Goal: Task Accomplishment & Management: Manage account settings

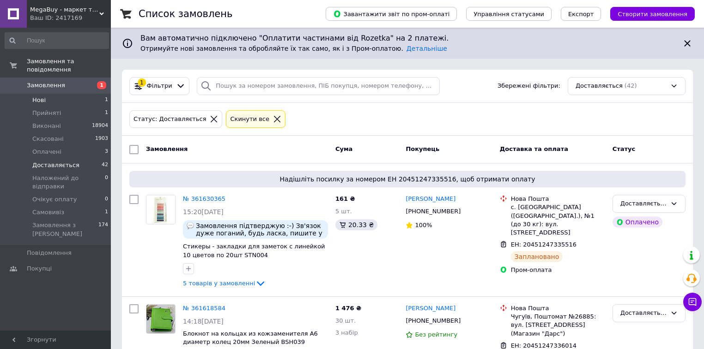
click at [78, 94] on li "Нові 1" at bounding box center [57, 100] width 114 height 13
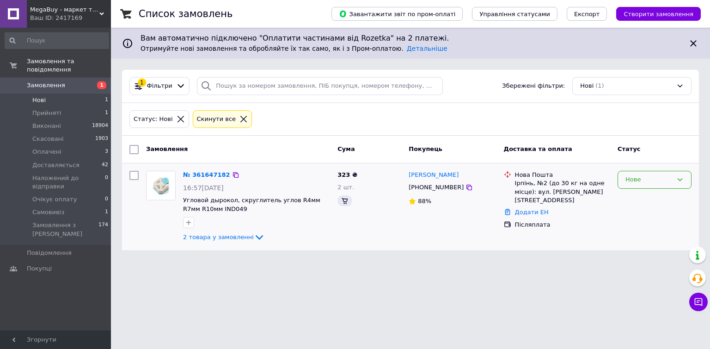
click at [642, 180] on div "Нове" at bounding box center [648, 180] width 47 height 10
click at [639, 198] on li "Прийнято" at bounding box center [654, 199] width 73 height 17
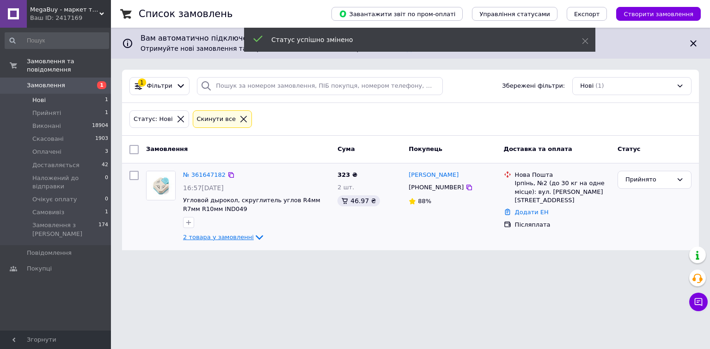
click at [223, 240] on span "2 товара у замовленні" at bounding box center [218, 237] width 71 height 7
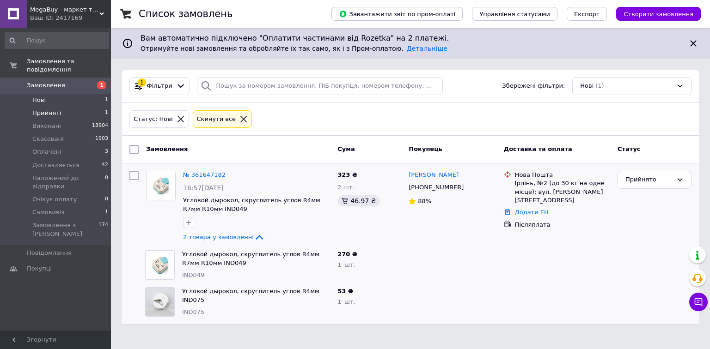
click at [79, 107] on li "Прийняті 1" at bounding box center [57, 113] width 114 height 13
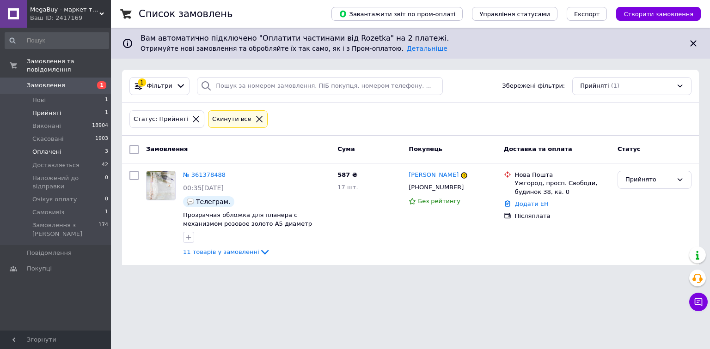
click at [70, 146] on li "Оплачені 3" at bounding box center [57, 152] width 114 height 13
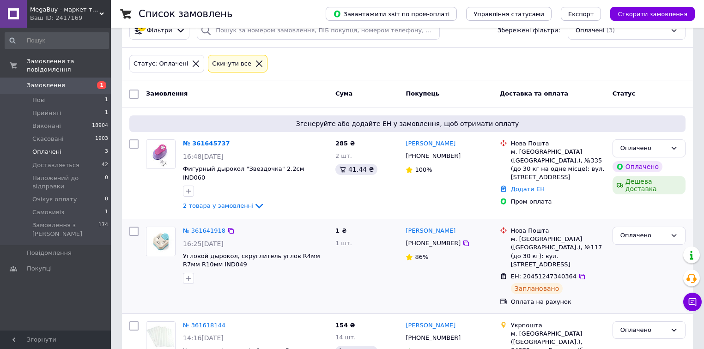
scroll to position [74, 0]
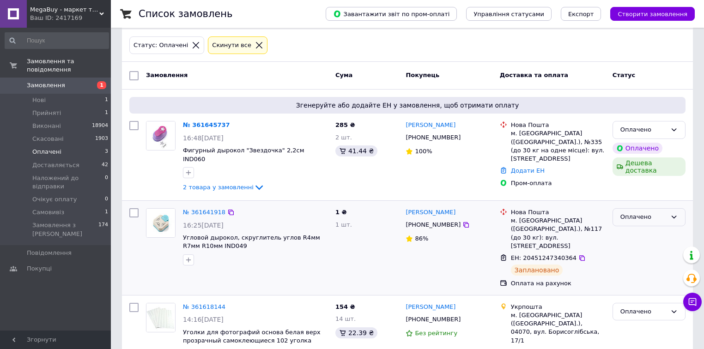
click at [664, 213] on div "Оплачено" at bounding box center [644, 218] width 46 height 10
click at [636, 281] on li "Доставляється" at bounding box center [649, 287] width 72 height 17
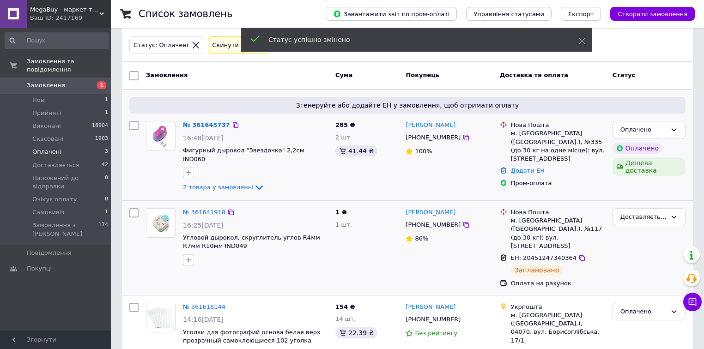
click at [223, 184] on span "2 товара у замовленні" at bounding box center [218, 187] width 71 height 7
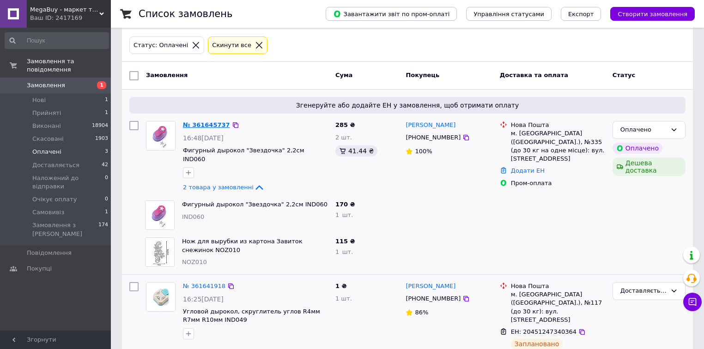
click at [196, 124] on link "№ 361645737" at bounding box center [206, 125] width 47 height 7
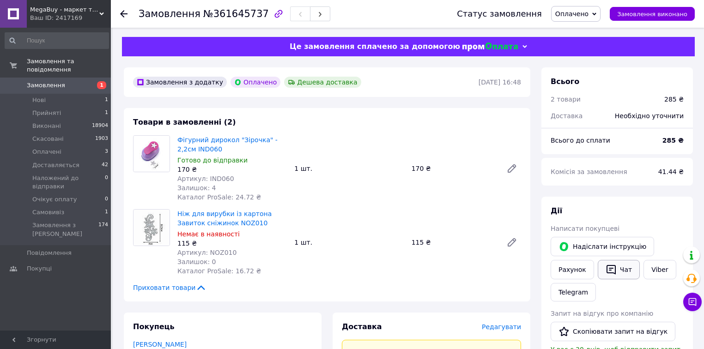
click at [616, 273] on button "Чат" at bounding box center [619, 269] width 42 height 19
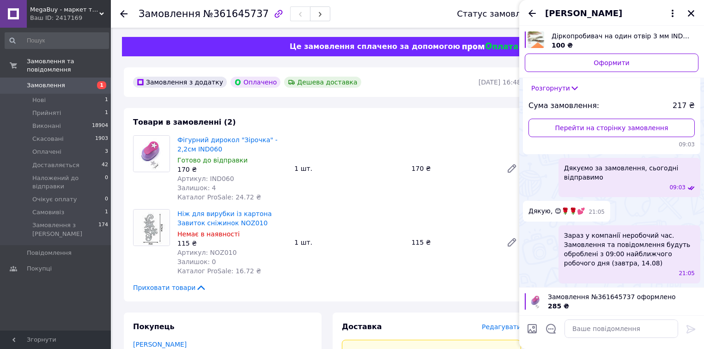
scroll to position [1425, 0]
drag, startPoint x: 612, startPoint y: 177, endPoint x: 560, endPoint y: 167, distance: 53.2
click at [560, 167] on div "Дякуємо за замовлення, сьогодні відправимо 09:03" at bounding box center [630, 177] width 142 height 39
copy span "Дякуємо за замовлення, сьогодні відправимо"
click at [613, 333] on textarea at bounding box center [622, 329] width 114 height 18
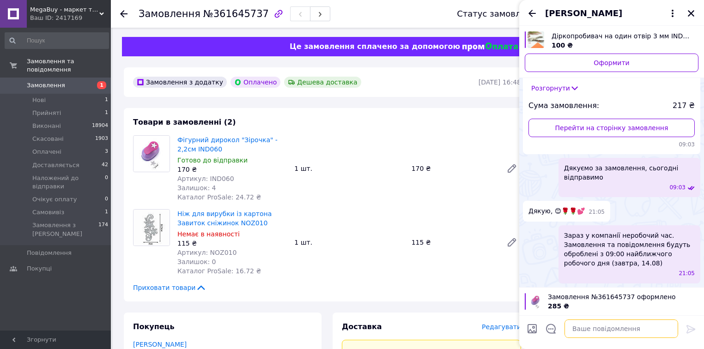
paste textarea "Дякуємо за замовлення, сьогодні відправимо"
type textarea "Дякуємо за замовлення, сьогодні відправимо"
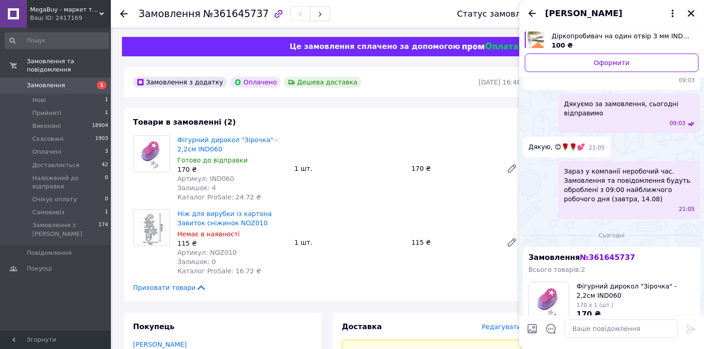
click at [690, 9] on icon "Закрити" at bounding box center [691, 13] width 8 height 8
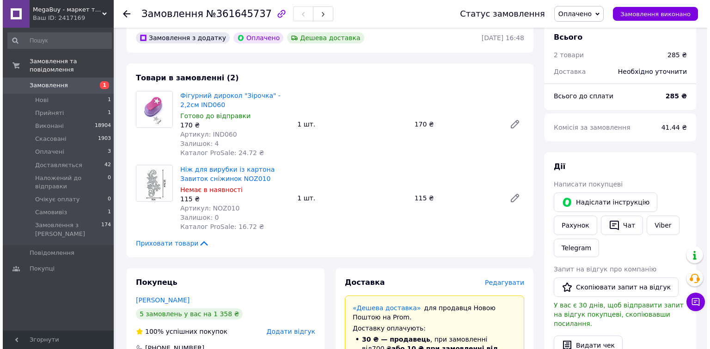
scroll to position [111, 0]
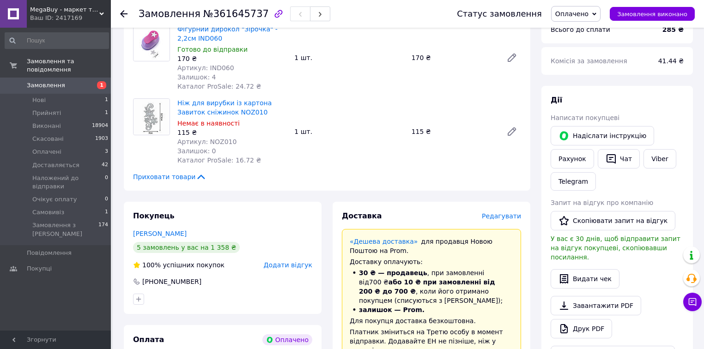
click at [501, 216] on span "Редагувати" at bounding box center [501, 216] width 39 height 7
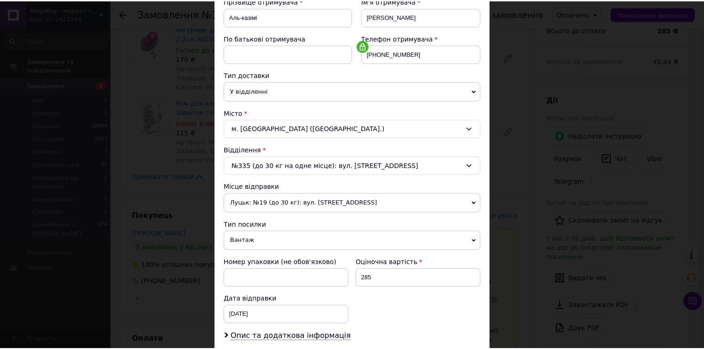
scroll to position [262, 0]
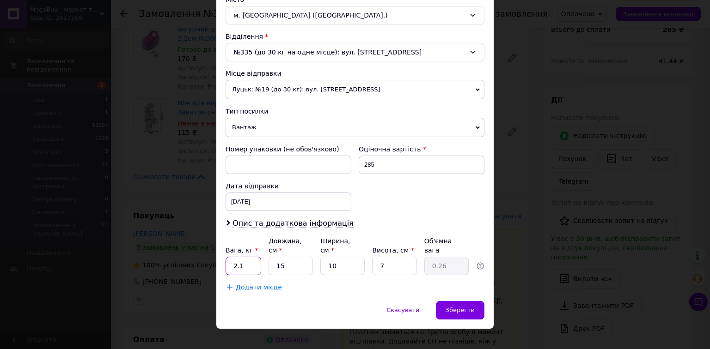
click at [254, 257] on input "2.1" at bounding box center [244, 266] width 36 height 18
type input "1"
click at [402, 283] on div "Додати місце" at bounding box center [355, 287] width 259 height 9
drag, startPoint x: 449, startPoint y: 302, endPoint x: 451, endPoint y: 295, distance: 7.2
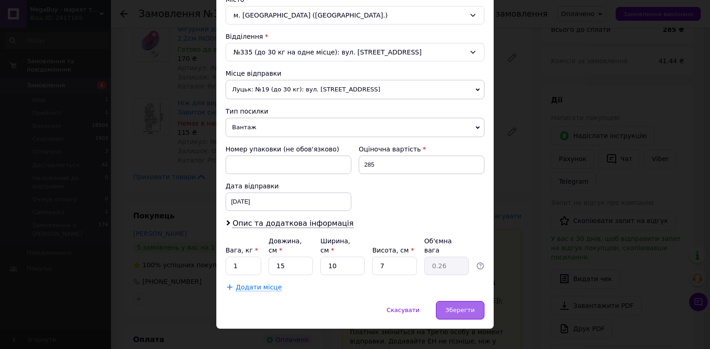
click at [449, 307] on span "Зберегти" at bounding box center [460, 310] width 29 height 7
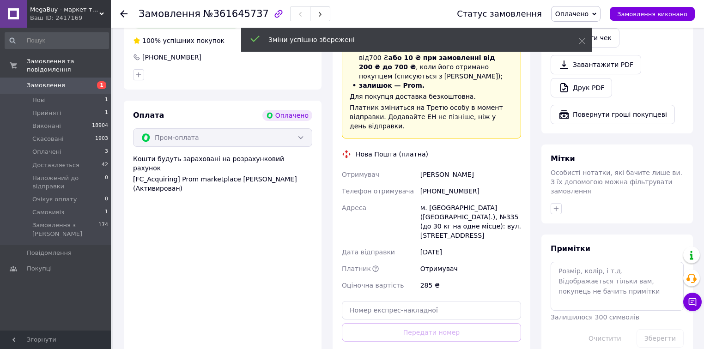
scroll to position [370, 0]
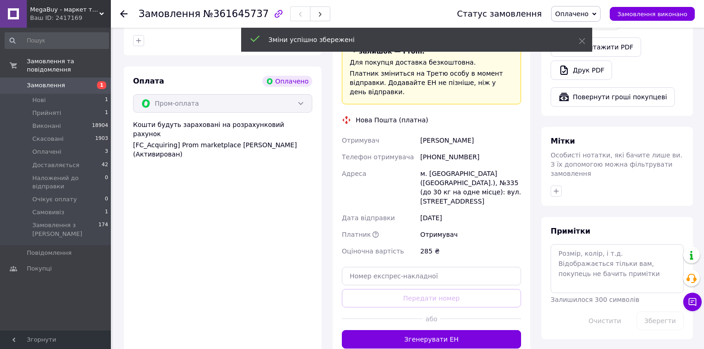
click at [429, 330] on button "Згенерувати ЕН" at bounding box center [431, 339] width 179 height 18
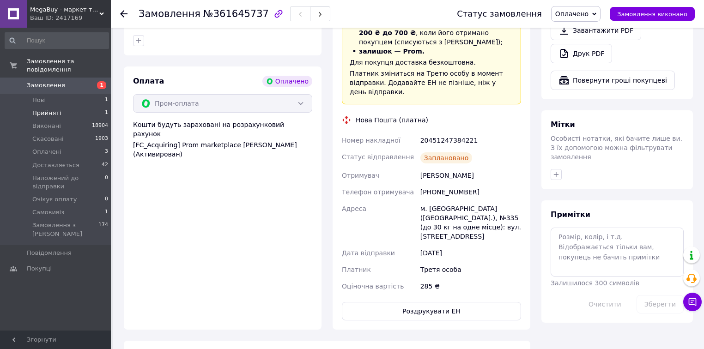
click at [79, 107] on li "Прийняті 1" at bounding box center [57, 113] width 114 height 13
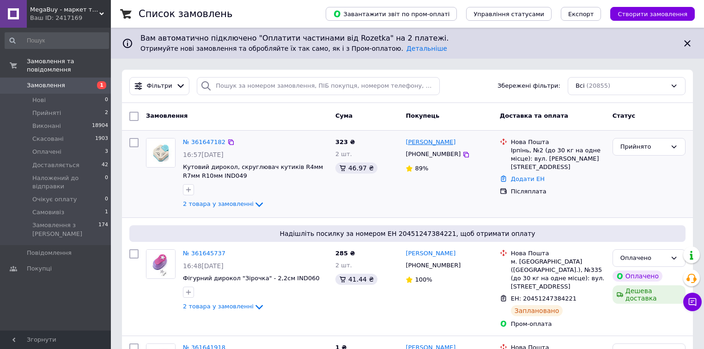
click at [431, 142] on link "[PERSON_NAME]" at bounding box center [431, 142] width 50 height 9
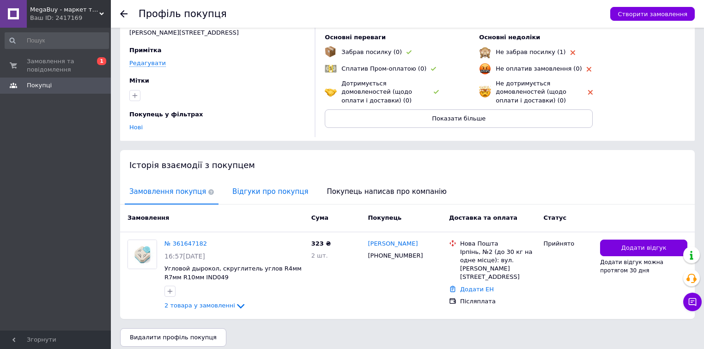
scroll to position [66, 0]
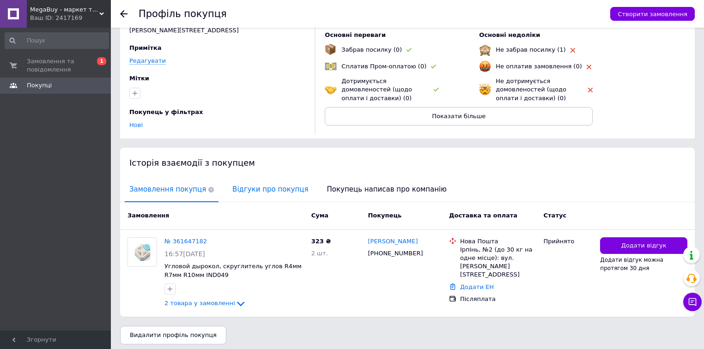
click at [263, 187] on span "Відгуки про покупця" at bounding box center [270, 190] width 85 height 24
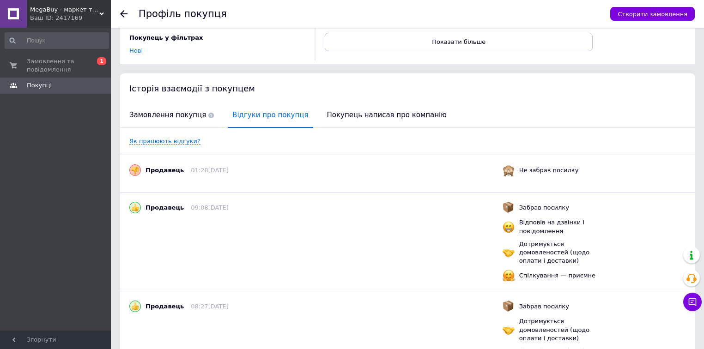
scroll to position [177, 0]
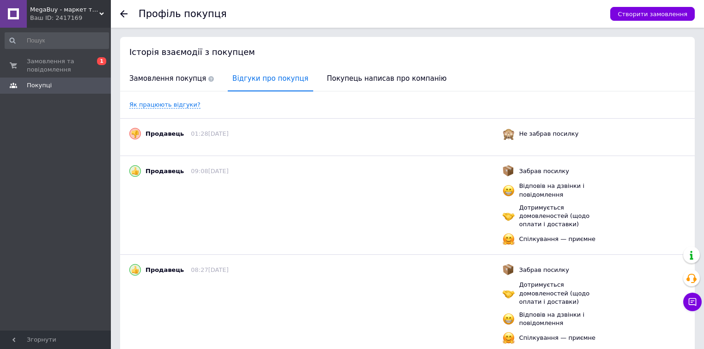
click at [265, 76] on span "Відгуки про покупця" at bounding box center [270, 79] width 85 height 24
click at [171, 76] on span "Замовлення покупця" at bounding box center [172, 79] width 94 height 24
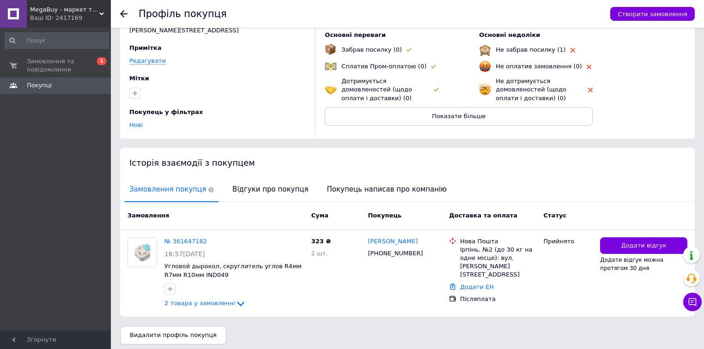
scroll to position [0, 0]
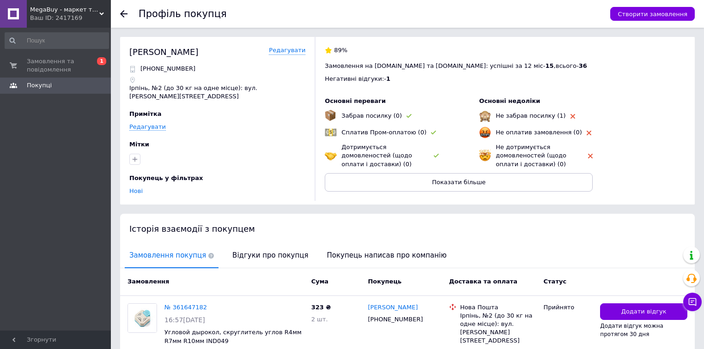
click at [124, 12] on icon at bounding box center [123, 13] width 7 height 7
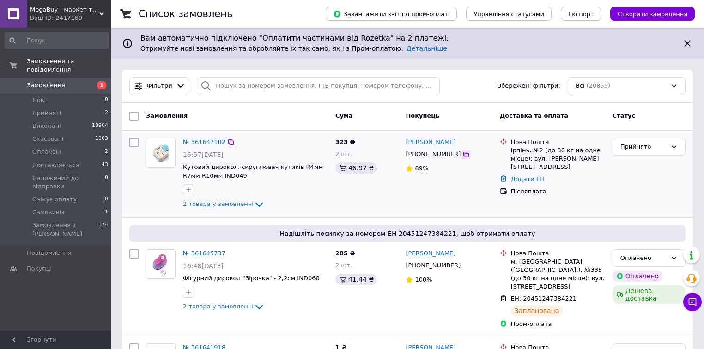
click at [463, 154] on icon at bounding box center [466, 154] width 7 height 7
drag, startPoint x: 225, startPoint y: 141, endPoint x: 196, endPoint y: 176, distance: 46.0
click at [227, 141] on icon at bounding box center [230, 142] width 7 height 7
click at [209, 141] on link "№ 361647182" at bounding box center [204, 142] width 43 height 7
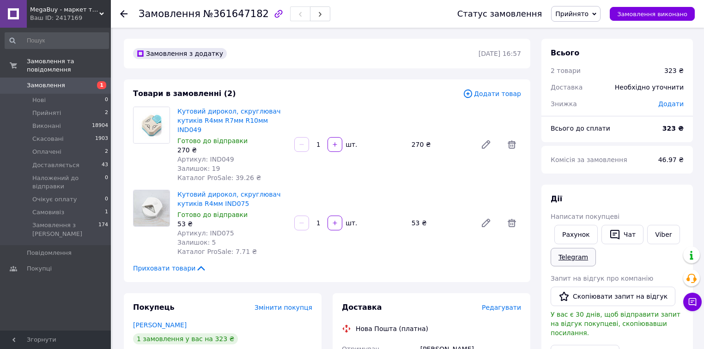
click at [589, 257] on link "Telegram" at bounding box center [573, 257] width 45 height 18
click at [71, 161] on span "Доставляється" at bounding box center [55, 165] width 47 height 8
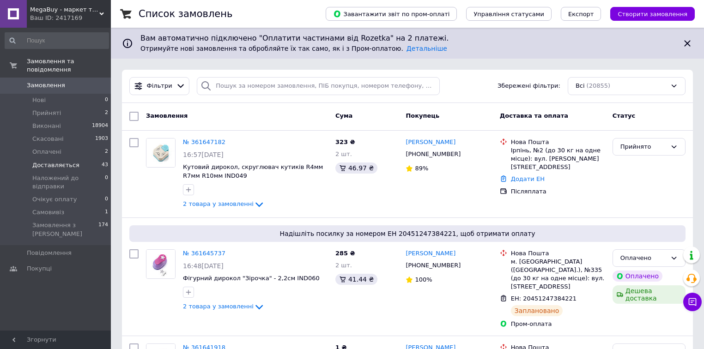
click at [92, 159] on li "Доставляється 43" at bounding box center [57, 165] width 114 height 13
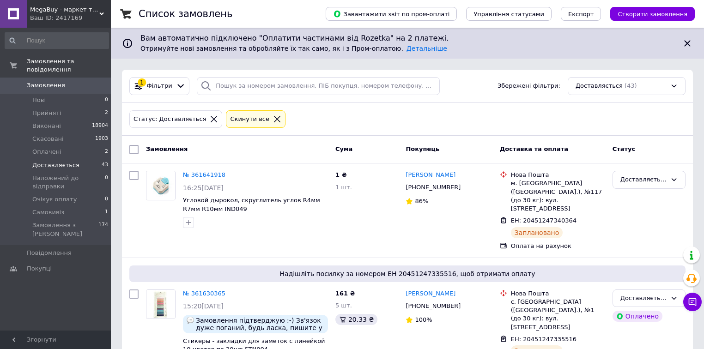
click at [51, 161] on span "Доставляється" at bounding box center [55, 165] width 47 height 8
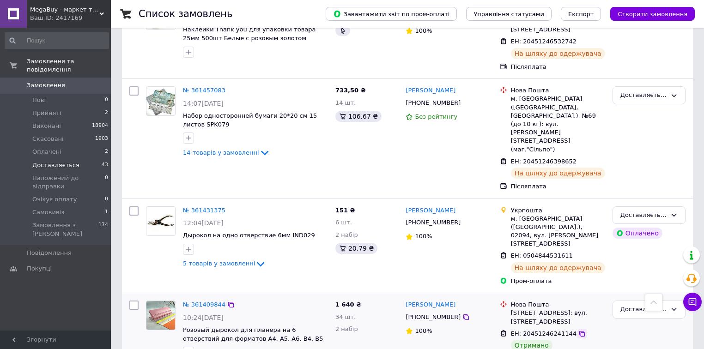
scroll to position [1442, 0]
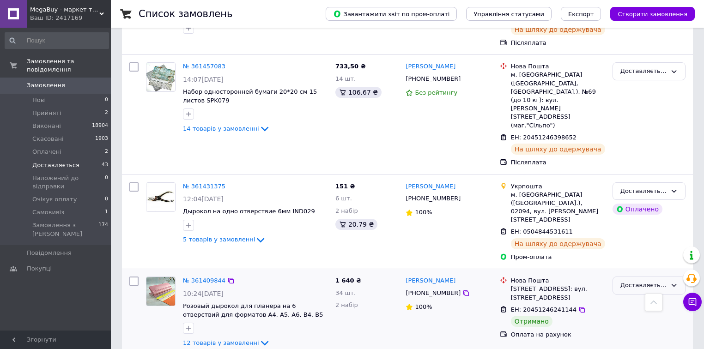
click at [638, 281] on div "Доставляється" at bounding box center [644, 286] width 46 height 10
click at [627, 313] on li "Виконано" at bounding box center [649, 321] width 72 height 17
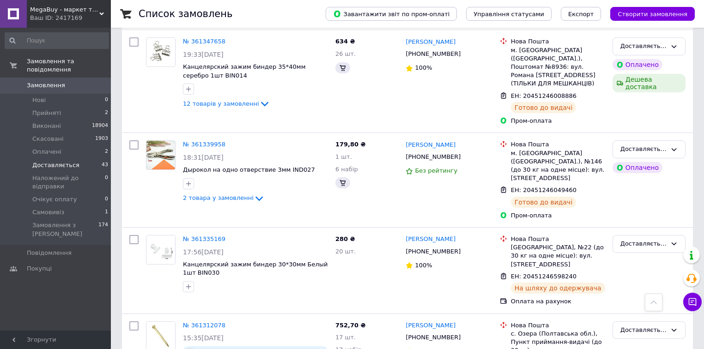
scroll to position [2292, 0]
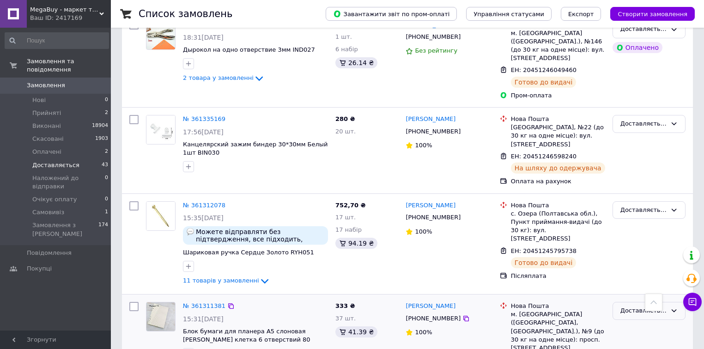
click at [647, 306] on div "Доставляється" at bounding box center [644, 311] width 46 height 10
click at [636, 339] on li "Виконано" at bounding box center [649, 347] width 72 height 17
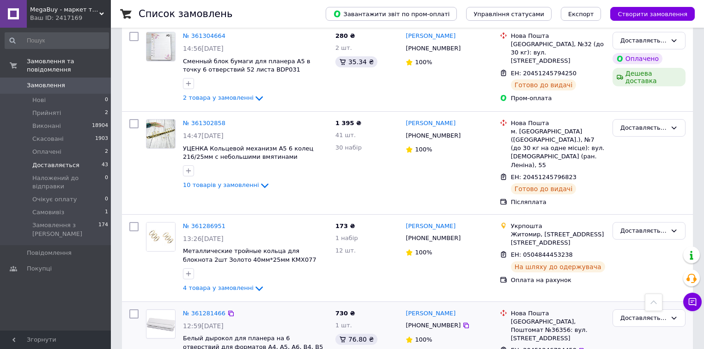
scroll to position [2736, 0]
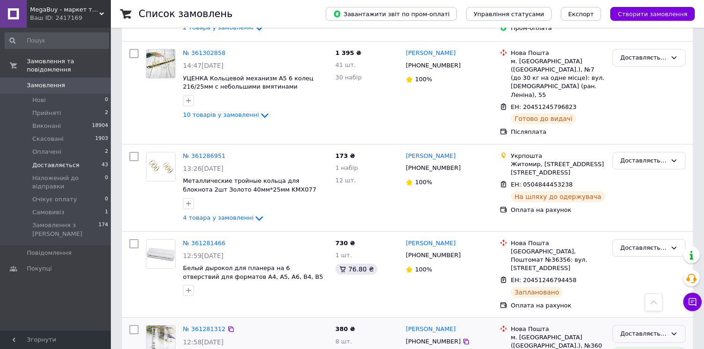
click at [654, 330] on div "Доставляється" at bounding box center [644, 335] width 46 height 10
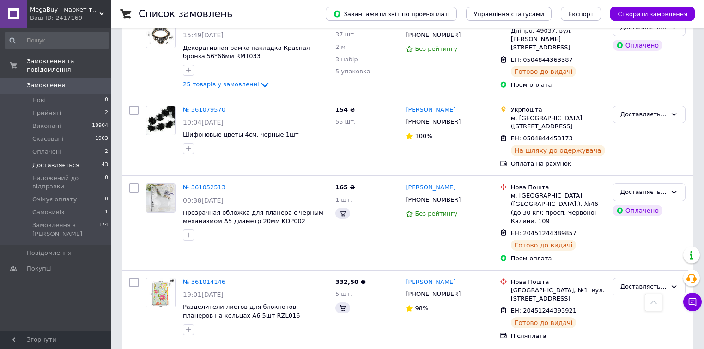
scroll to position [3714, 0]
click at [83, 107] on li "Прийняті 2" at bounding box center [57, 113] width 114 height 13
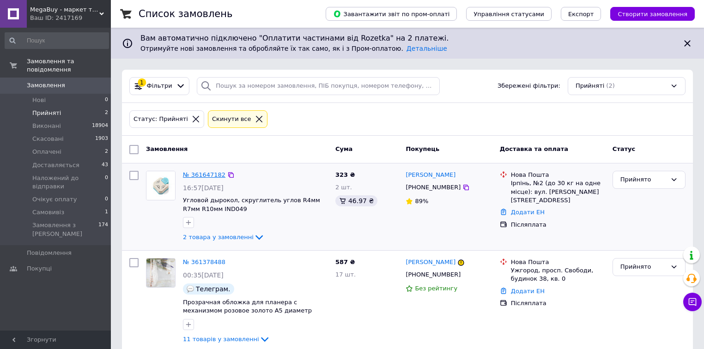
click at [200, 174] on link "№ 361647182" at bounding box center [204, 174] width 43 height 7
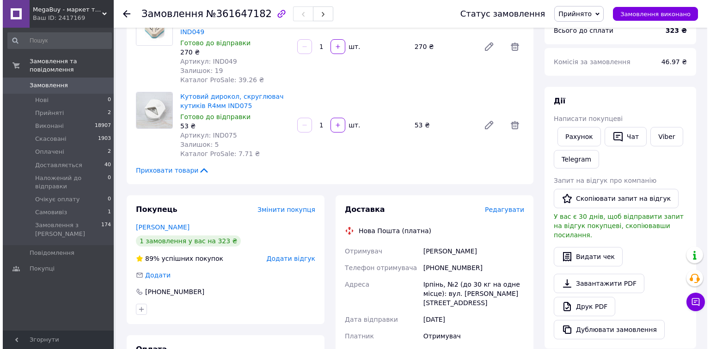
scroll to position [111, 0]
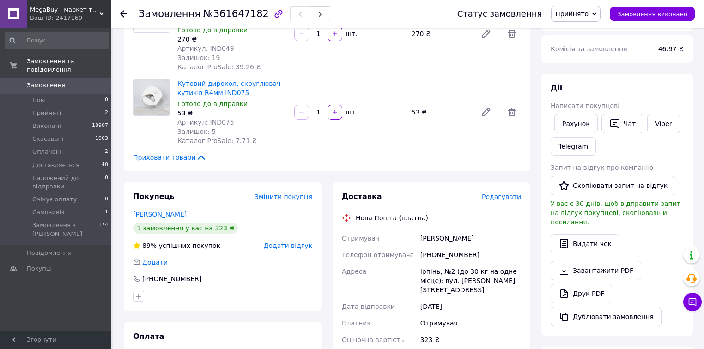
click at [498, 193] on span "Редагувати" at bounding box center [501, 196] width 39 height 7
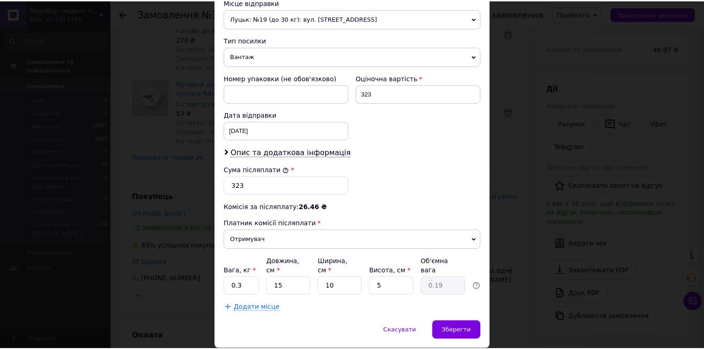
scroll to position [353, 0]
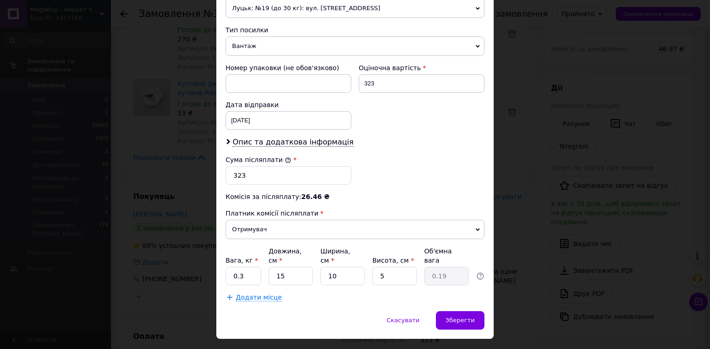
click at [572, 179] on div "× Редагування доставки Спосіб доставки Нова Пошта (платна) Платник Отримувач Ві…" at bounding box center [355, 174] width 710 height 349
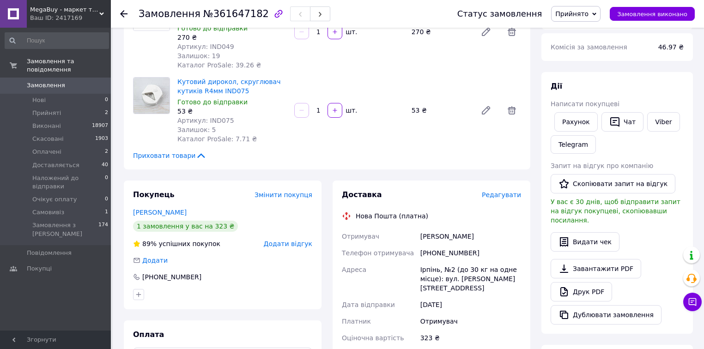
scroll to position [259, 0]
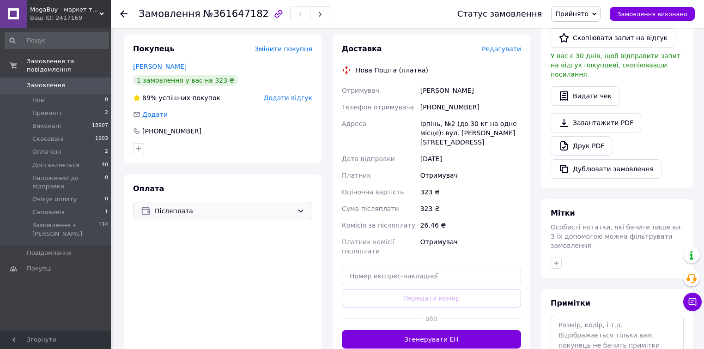
click at [270, 202] on div "Післяплата" at bounding box center [222, 211] width 179 height 18
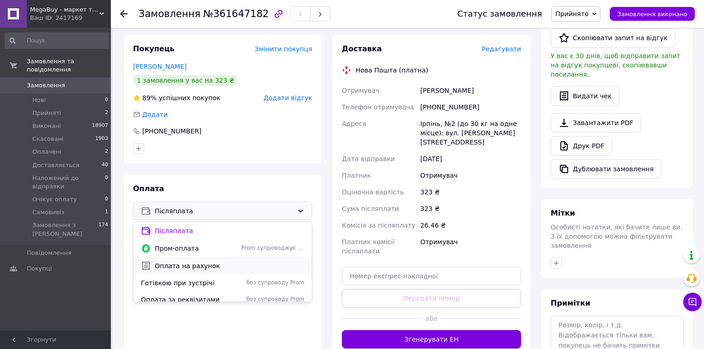
click at [188, 262] on span "Оплата на рахунок" at bounding box center [230, 266] width 150 height 9
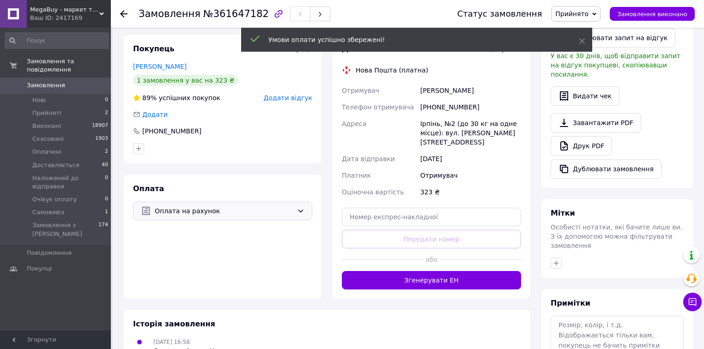
click at [581, 15] on span "Прийнято" at bounding box center [572, 13] width 33 height 7
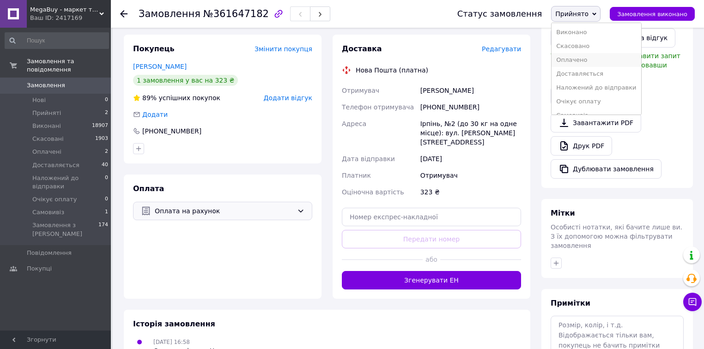
click at [603, 60] on li "Оплачено" at bounding box center [596, 60] width 89 height 14
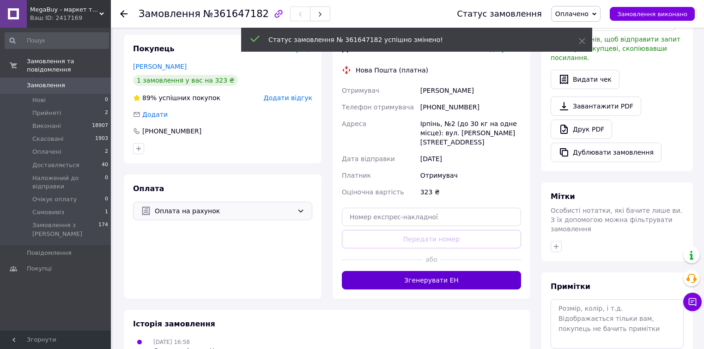
click at [422, 271] on button "Згенерувати ЕН" at bounding box center [431, 280] width 179 height 18
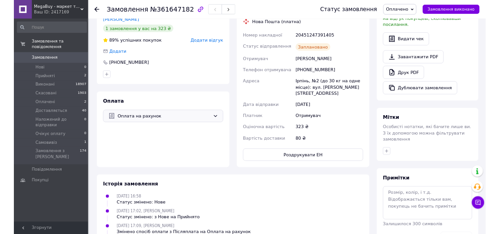
scroll to position [323, 0]
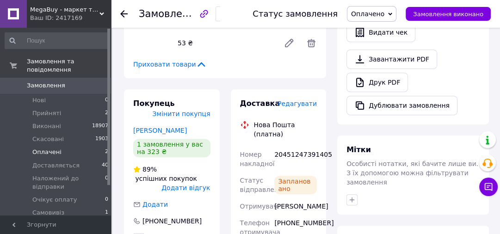
click at [50, 148] on span "Оплачені" at bounding box center [46, 152] width 29 height 8
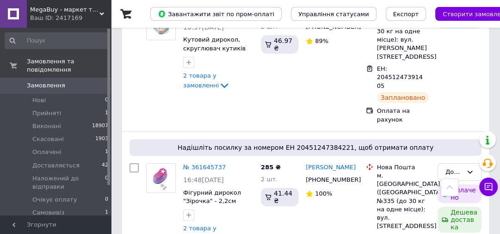
scroll to position [185, 0]
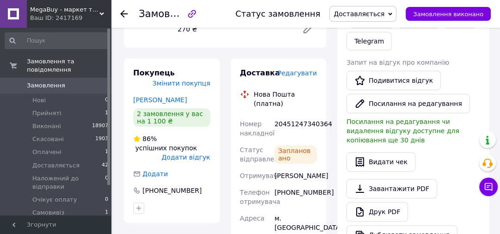
scroll to position [296, 0]
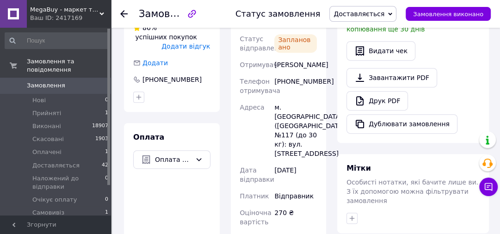
click at [124, 12] on icon at bounding box center [123, 13] width 7 height 7
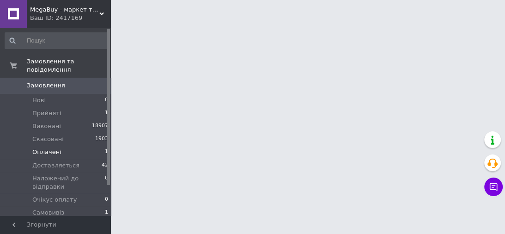
click at [39, 148] on span "Оплачені" at bounding box center [46, 152] width 29 height 8
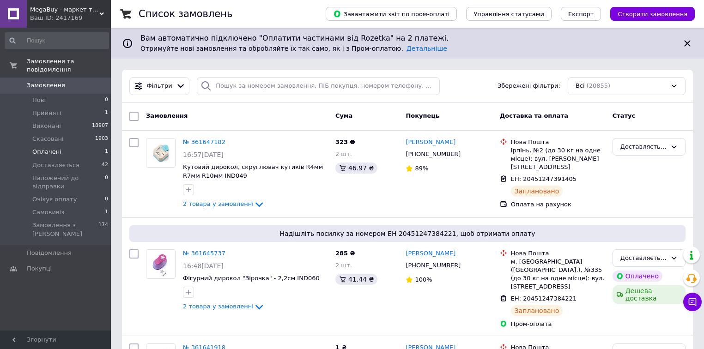
click at [95, 147] on li "Оплачені 1" at bounding box center [57, 152] width 114 height 13
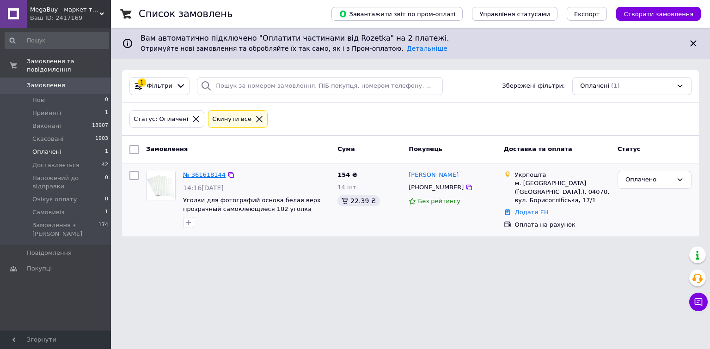
click at [205, 176] on link "№ 361618144" at bounding box center [204, 174] width 43 height 7
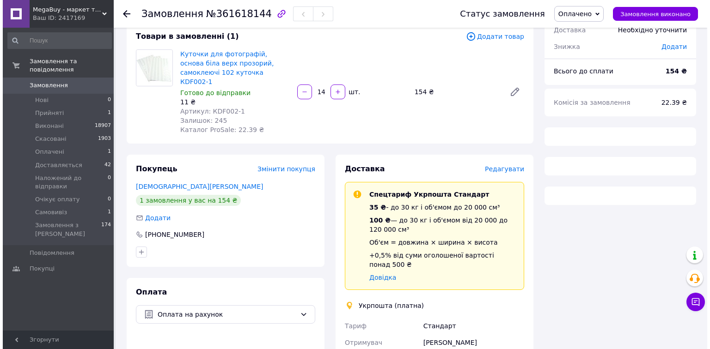
scroll to position [73, 0]
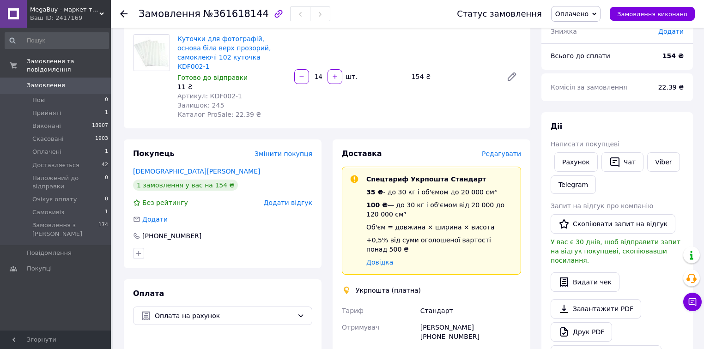
click at [505, 150] on span "Редагувати" at bounding box center [501, 153] width 39 height 7
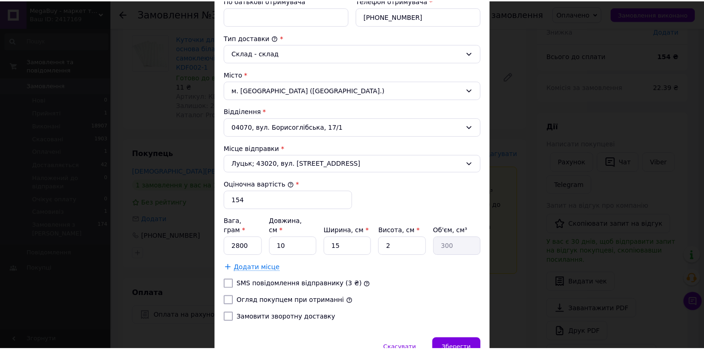
scroll to position [260, 0]
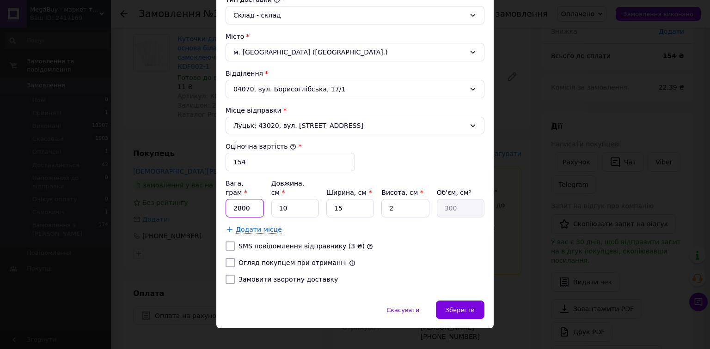
click at [239, 199] on input "2800" at bounding box center [245, 208] width 38 height 18
type input "73"
click at [397, 199] on input "2" at bounding box center [405, 208] width 48 height 18
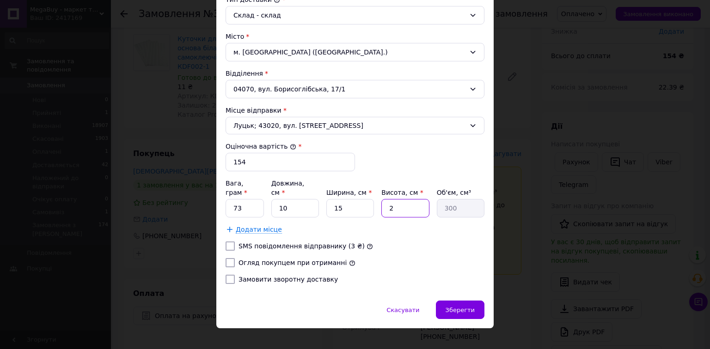
type input "1"
type input "150"
type input "1"
click at [478, 242] on div "SMS повідомлення відправнику (3 ₴)" at bounding box center [355, 246] width 263 height 9
click at [436, 301] on div "Скасувати   Зберегти" at bounding box center [354, 315] width 277 height 28
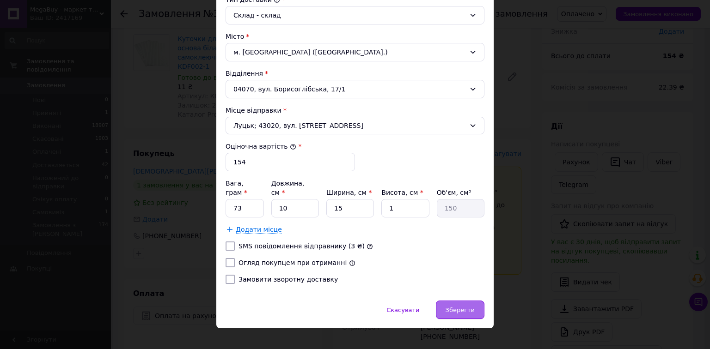
click at [440, 301] on div "Зберегти" at bounding box center [460, 310] width 49 height 18
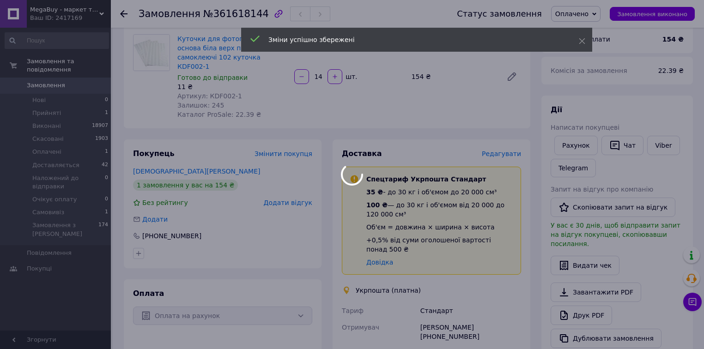
scroll to position [220, 0]
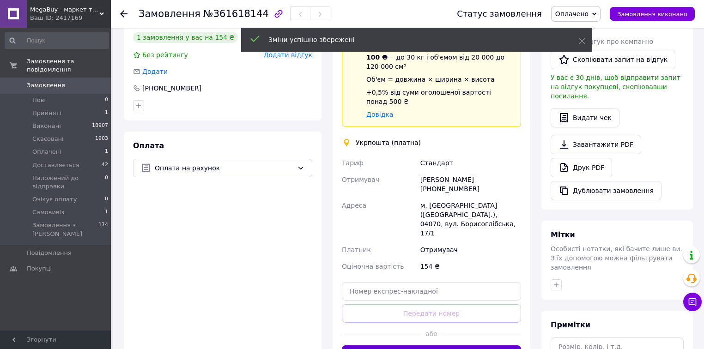
click at [428, 346] on button "Створити ярлик" at bounding box center [431, 355] width 179 height 18
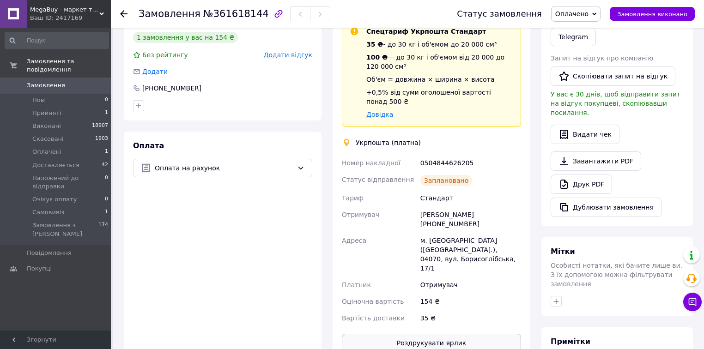
click at [456, 334] on button "Роздрукувати ярлик" at bounding box center [431, 343] width 179 height 18
click at [491, 207] on div "Інна Астаф'єва +380970078923" at bounding box center [471, 220] width 104 height 26
copy div "380970078923"
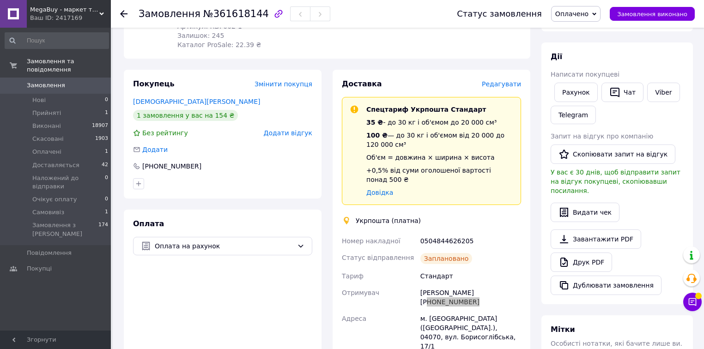
scroll to position [185, 0]
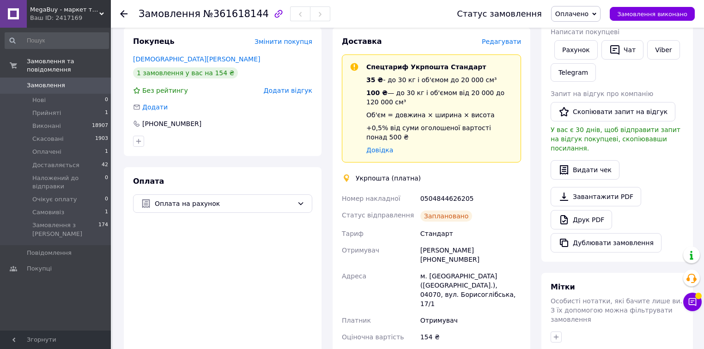
click at [451, 190] on div "0504844626205" at bounding box center [471, 198] width 104 height 17
copy div "0504844626205"
